Goal: Information Seeking & Learning: Understand process/instructions

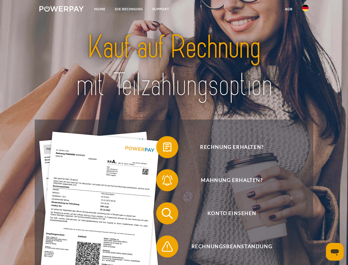
click at [62, 10] on img at bounding box center [61, 9] width 44 height 6
click at [306, 10] on img at bounding box center [305, 8] width 7 height 7
click at [289, 9] on link "agb" at bounding box center [289, 9] width 17 height 10
click at [163, 148] on span at bounding box center [159, 147] width 28 height 28
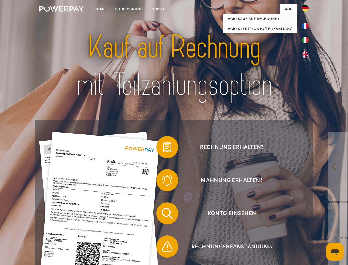
click at [163, 181] on span at bounding box center [159, 180] width 28 height 28
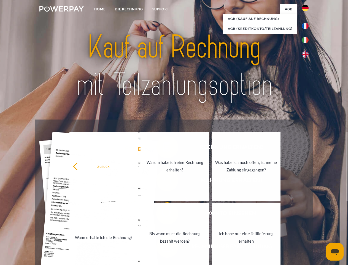
click at [163, 214] on link "Bis wann muss die Rechnung bezahlt werden?" at bounding box center [175, 237] width 69 height 69
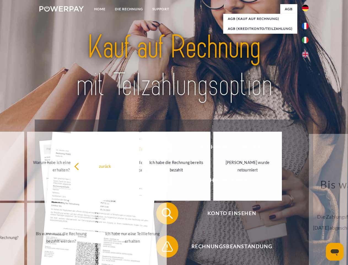
click at [163, 247] on span at bounding box center [159, 247] width 28 height 28
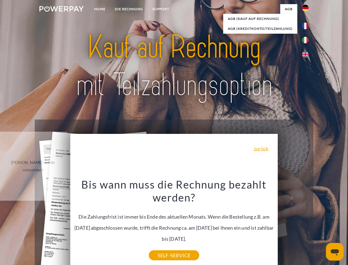
click at [335, 252] on icon "Messaging-Fenster öffnen" at bounding box center [335, 252] width 8 height 7
